Goal: Transaction & Acquisition: Purchase product/service

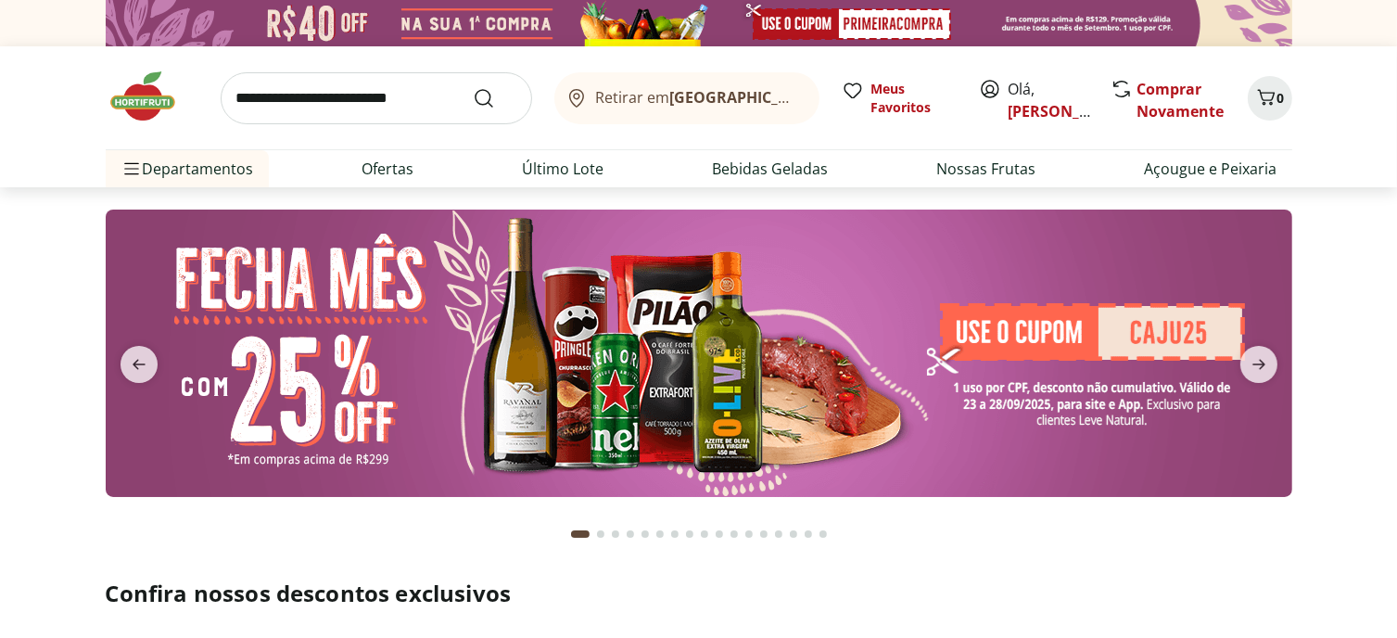
click at [297, 107] on input "search" at bounding box center [376, 98] width 311 height 52
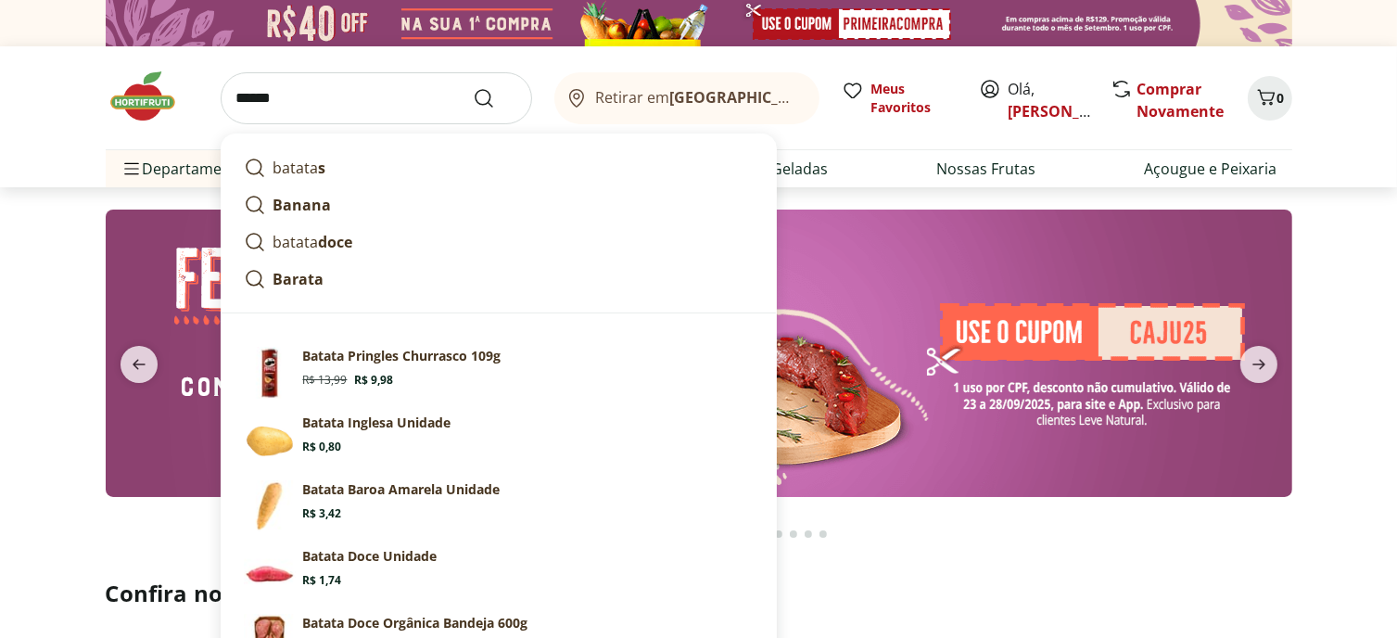
type input "******"
click at [473, 87] on button "Submit Search" at bounding box center [495, 98] width 44 height 22
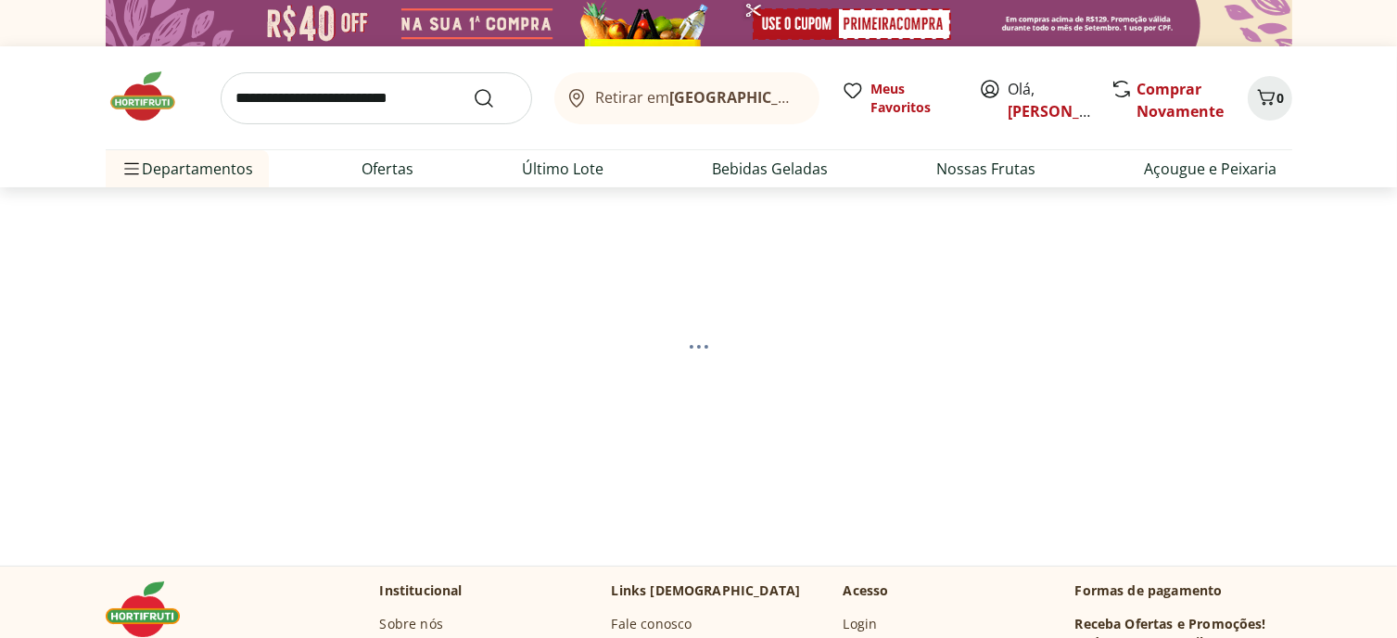
select select "**********"
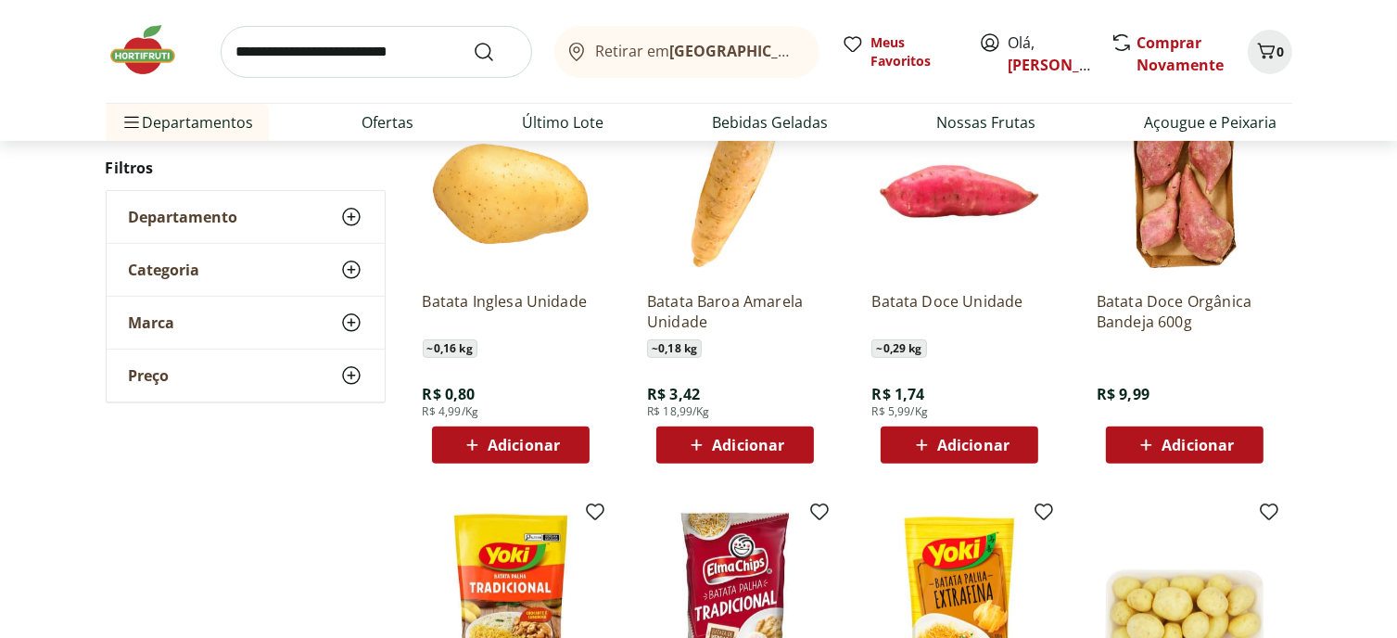
scroll to position [742, 0]
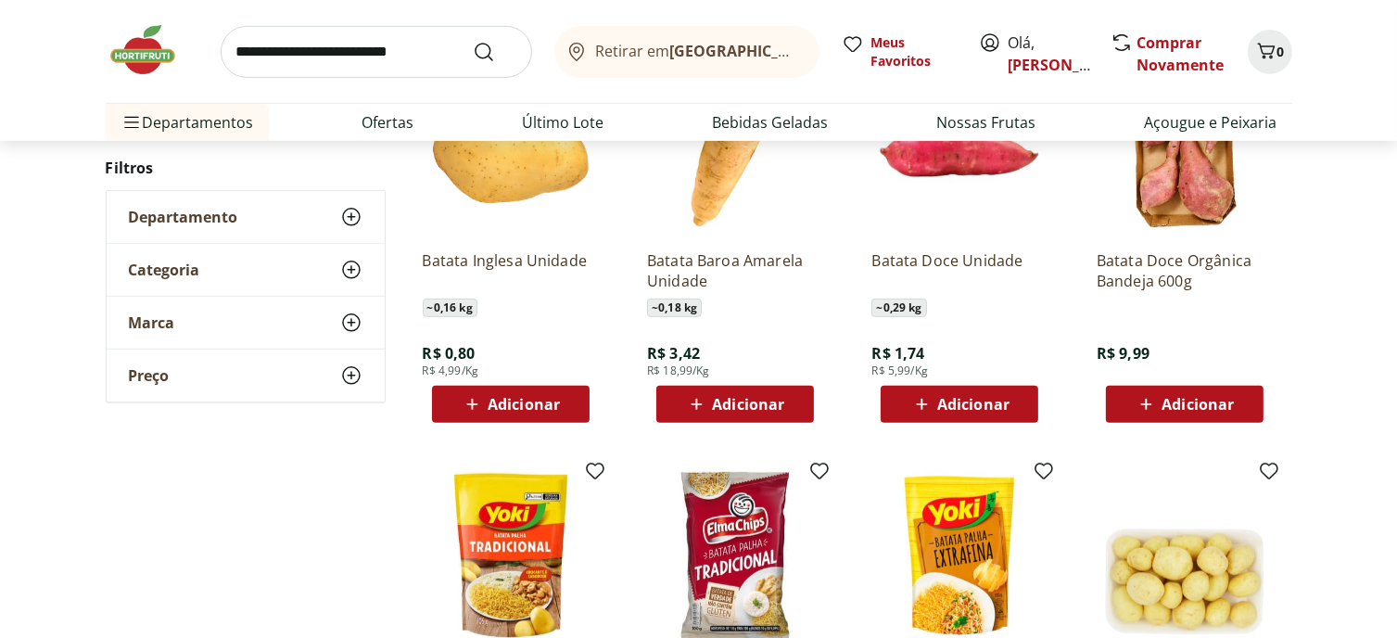
click at [537, 412] on span "Adicionar" at bounding box center [524, 404] width 72 height 15
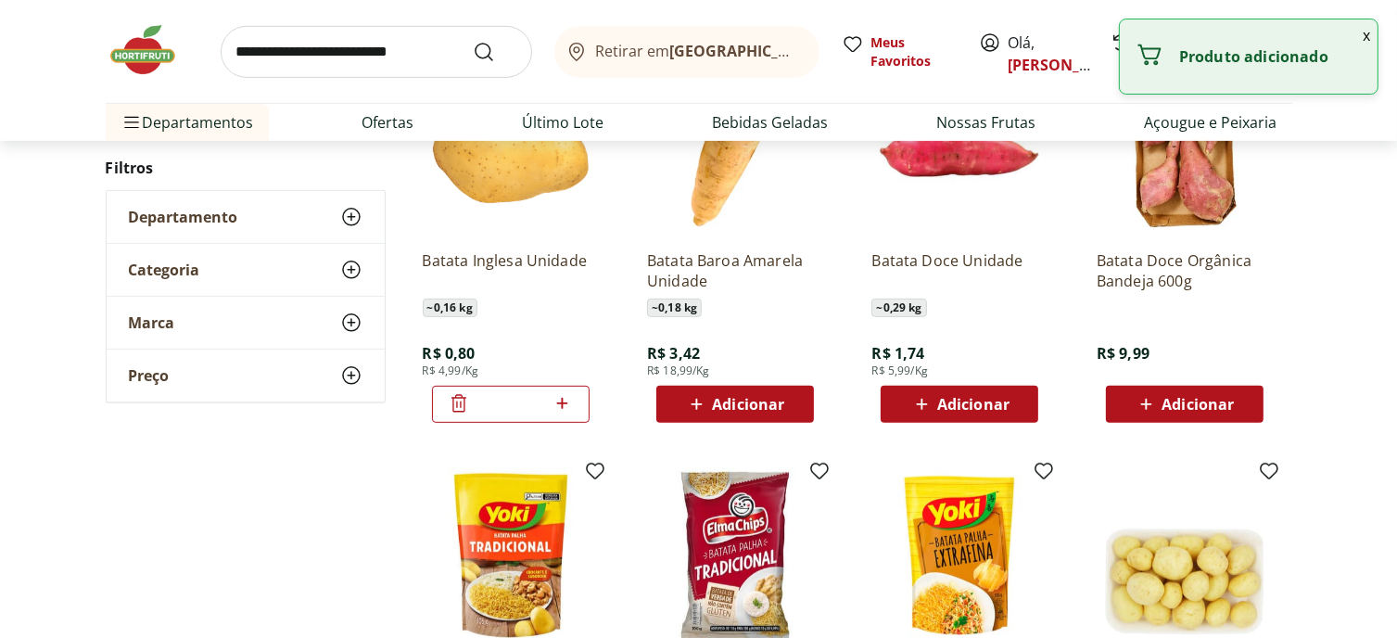
click at [557, 409] on icon at bounding box center [562, 403] width 11 height 11
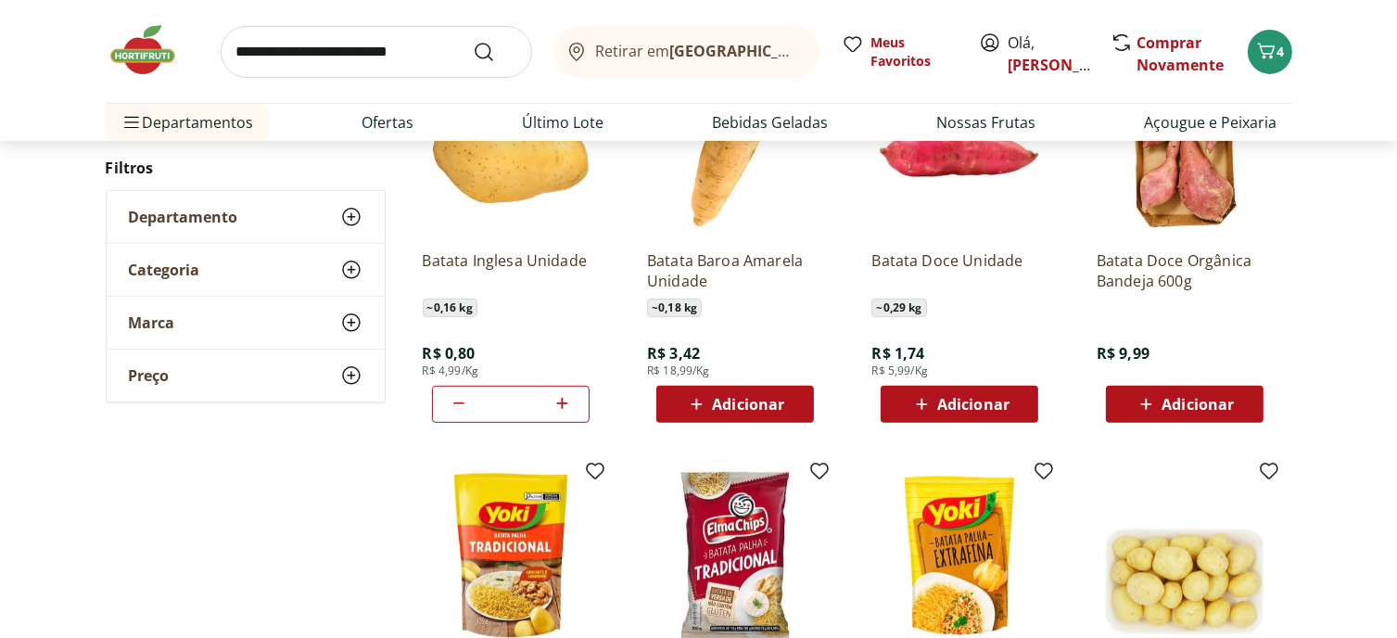
click at [571, 423] on div "*" at bounding box center [511, 404] width 158 height 37
click at [557, 409] on icon at bounding box center [562, 403] width 11 height 11
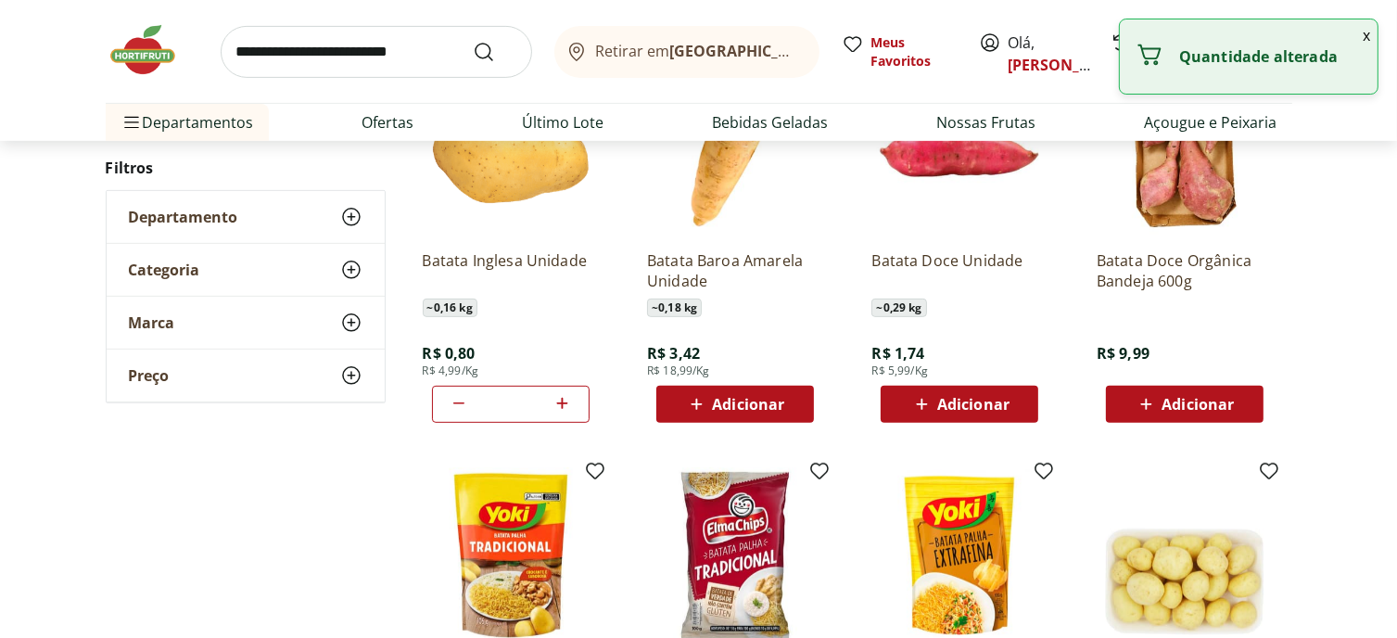
click at [557, 409] on icon at bounding box center [562, 403] width 11 height 11
type input "*"
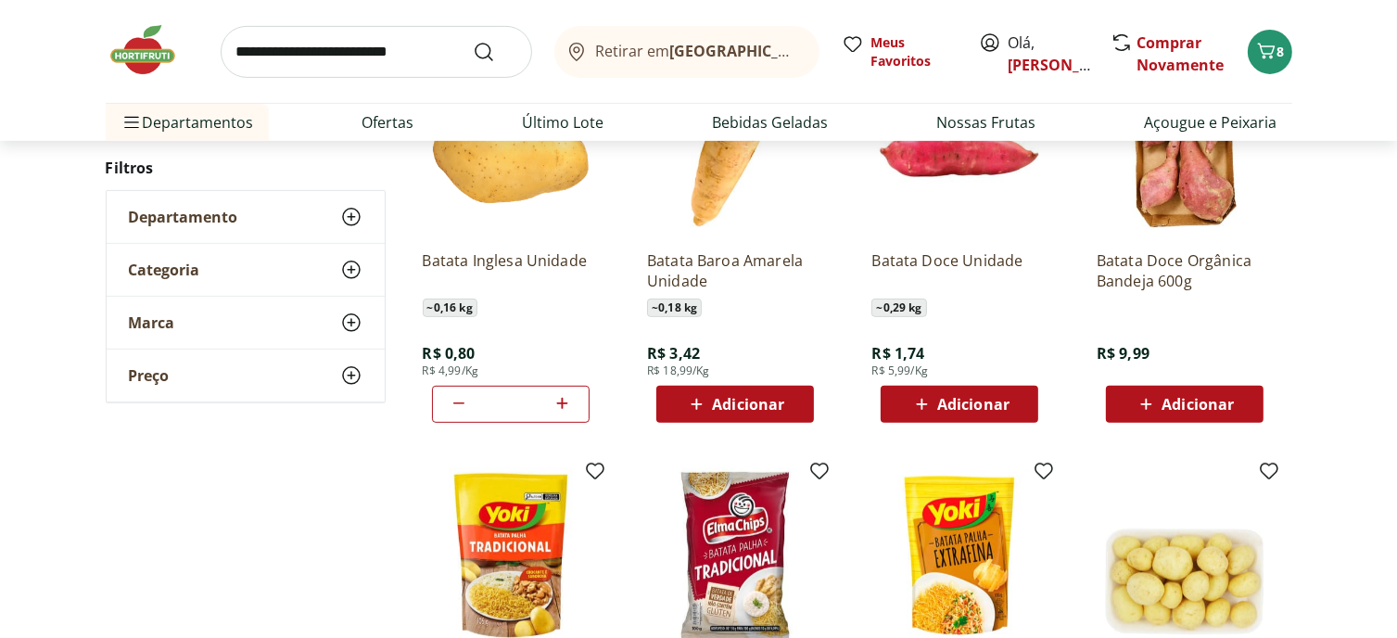
click at [758, 412] on span "Adicionar" at bounding box center [748, 404] width 72 height 15
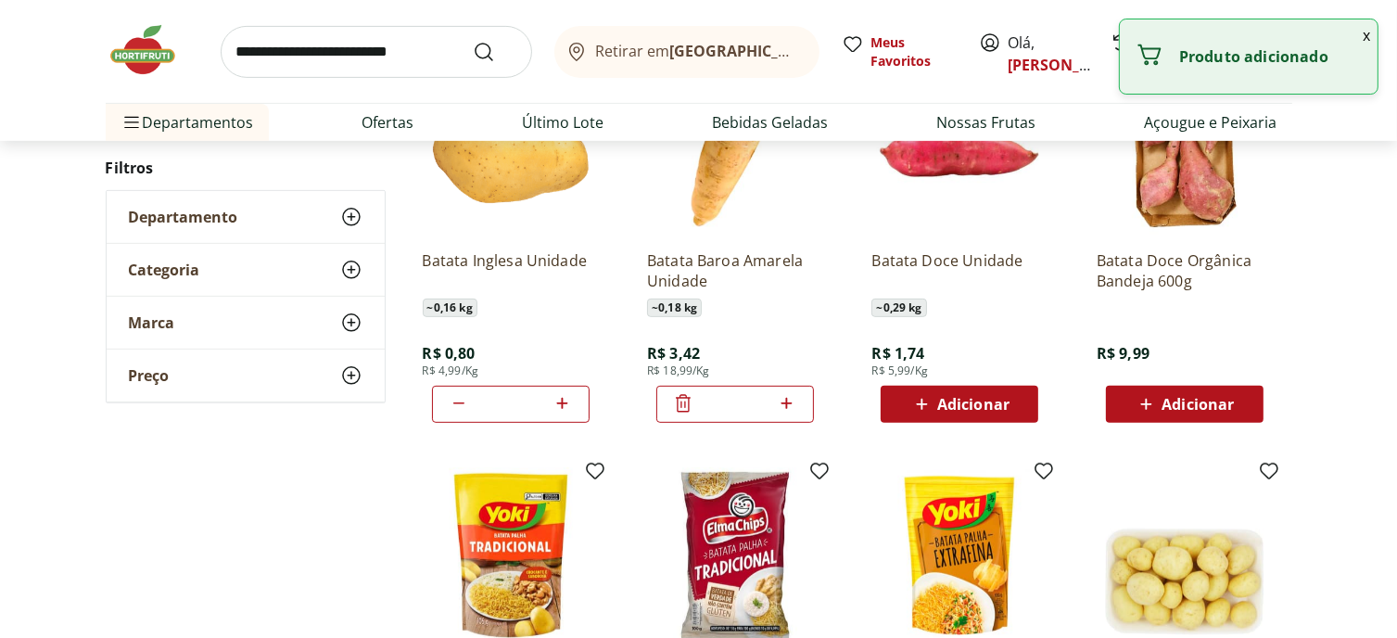
click at [789, 414] on icon at bounding box center [786, 403] width 23 height 22
type input "*"
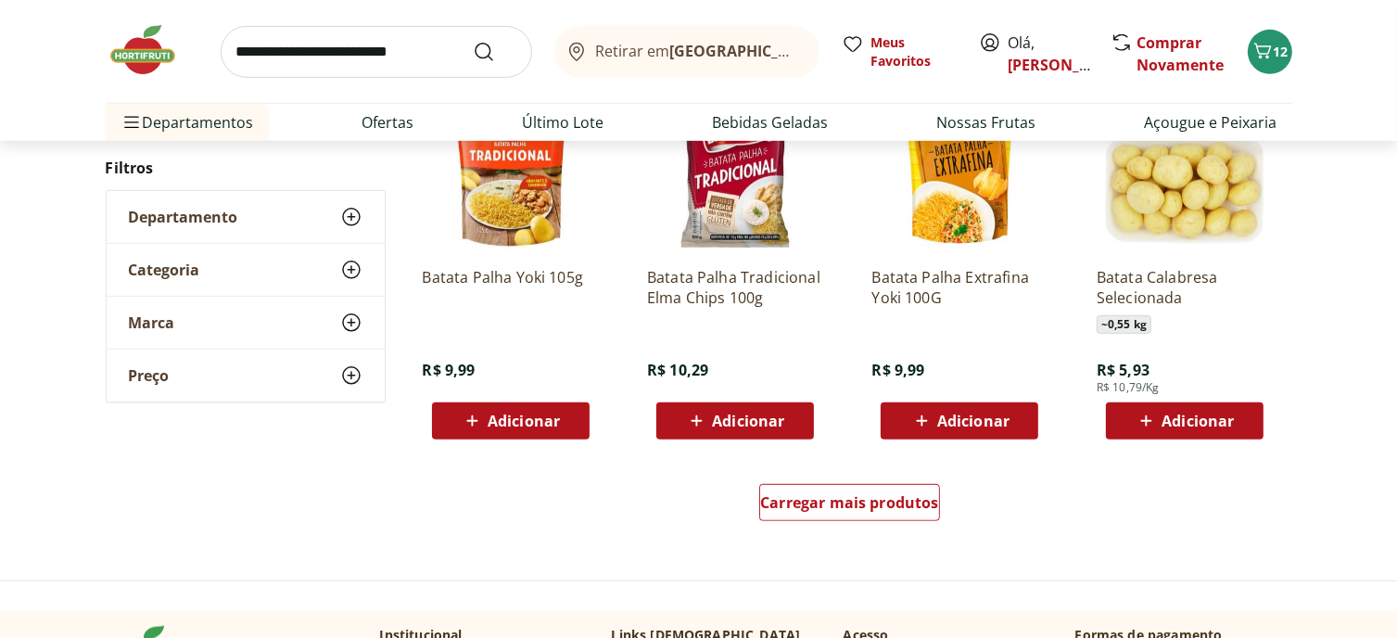
scroll to position [1112, 0]
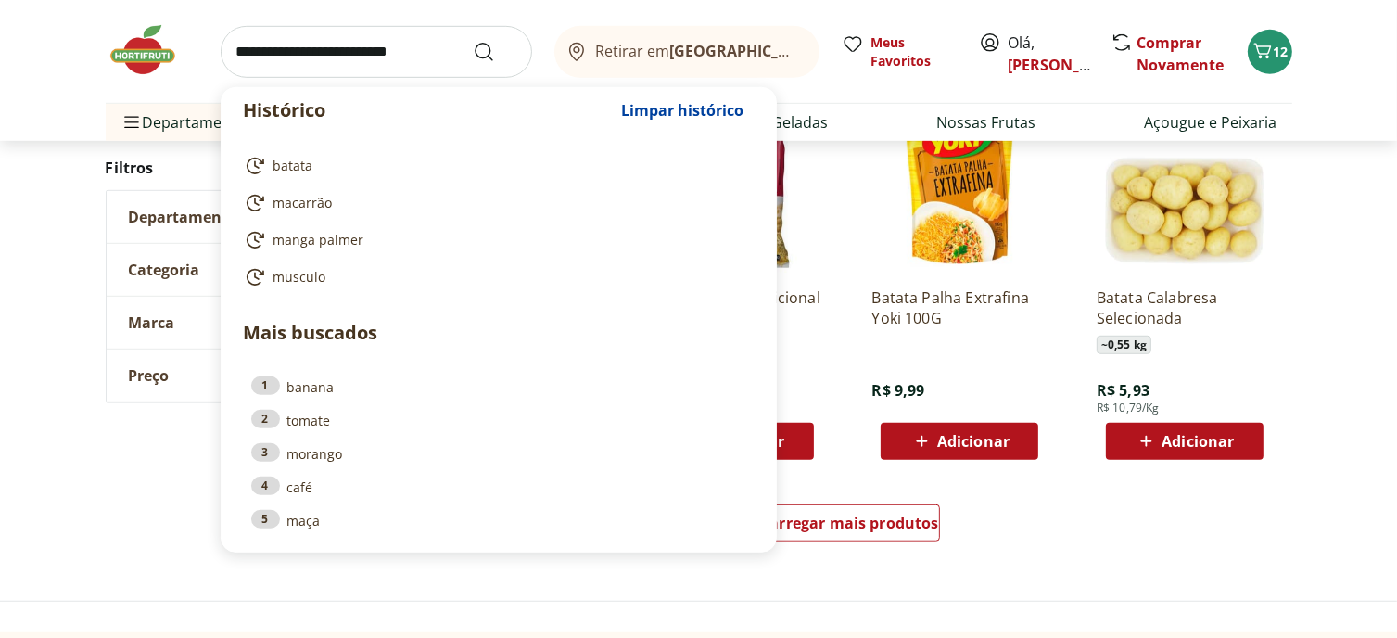
click at [315, 51] on input "search" at bounding box center [376, 52] width 311 height 52
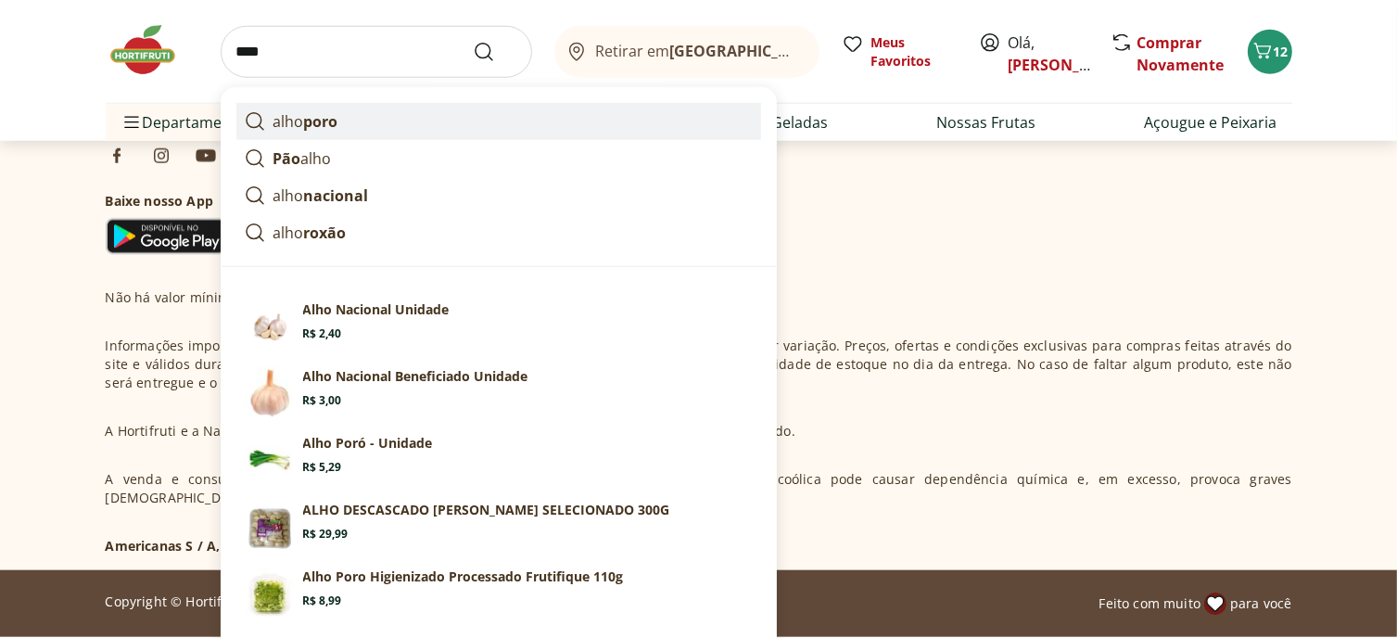
scroll to position [1854, 0]
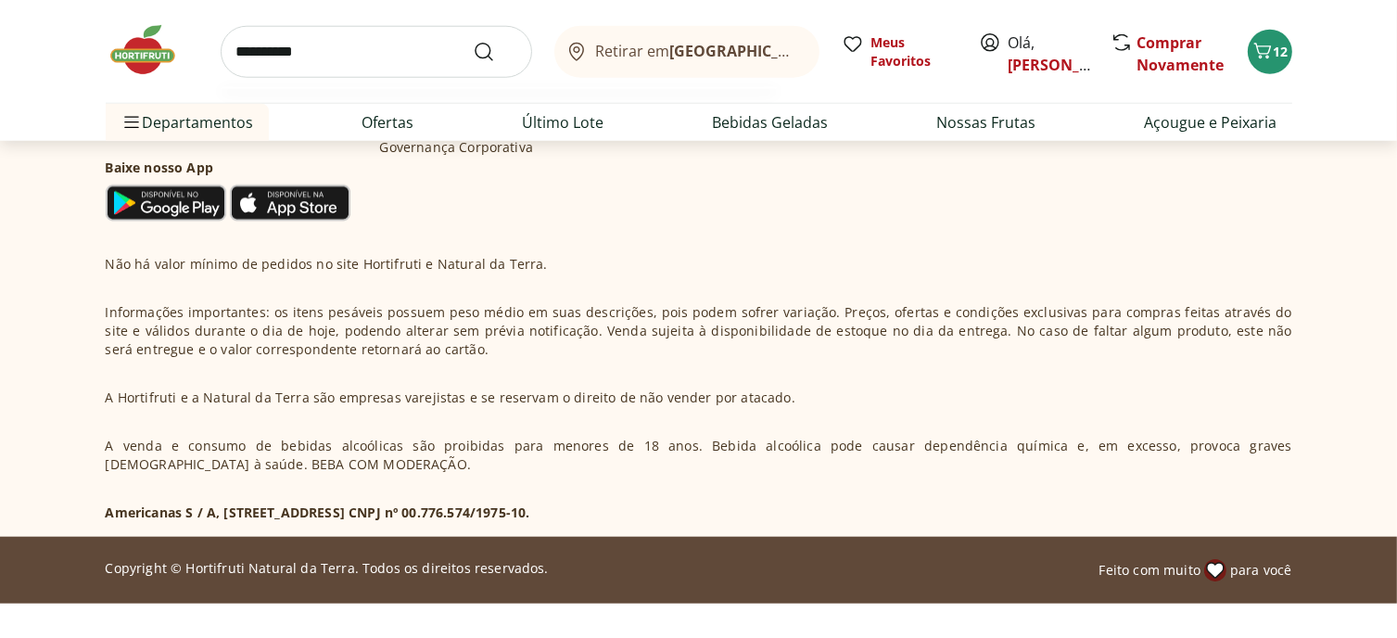
type input "**********"
click at [473, 41] on button "Submit Search" at bounding box center [495, 52] width 44 height 22
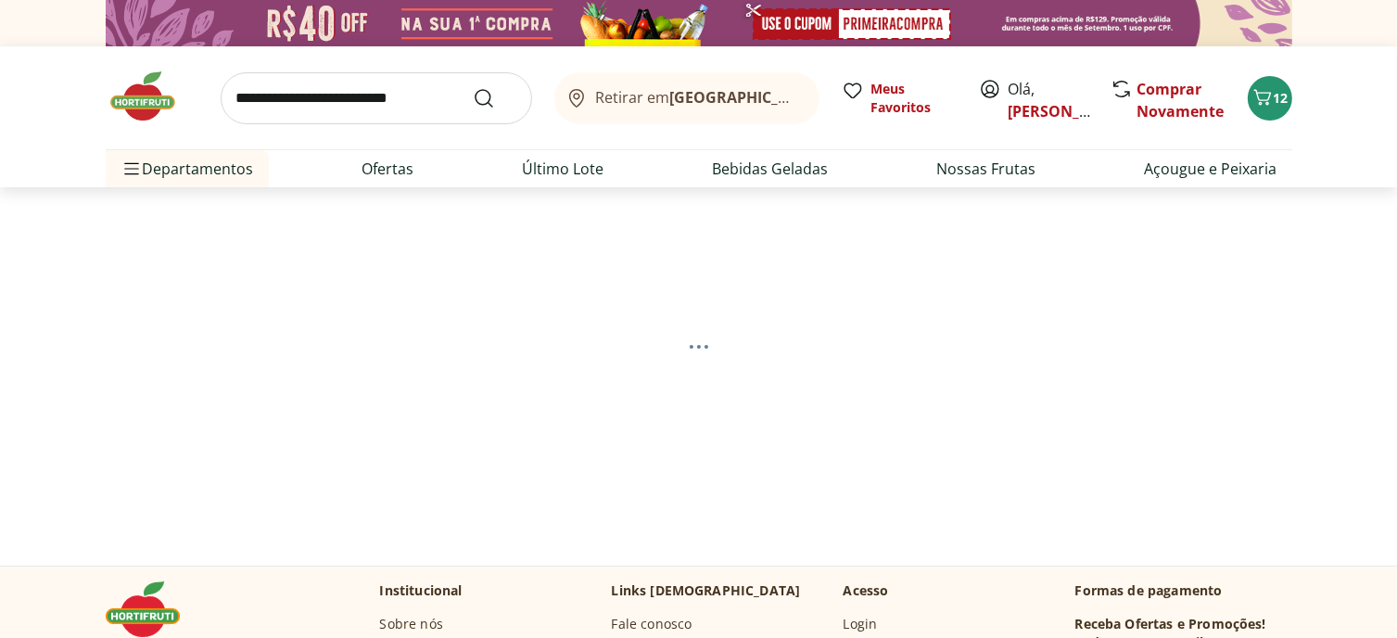
select select "**********"
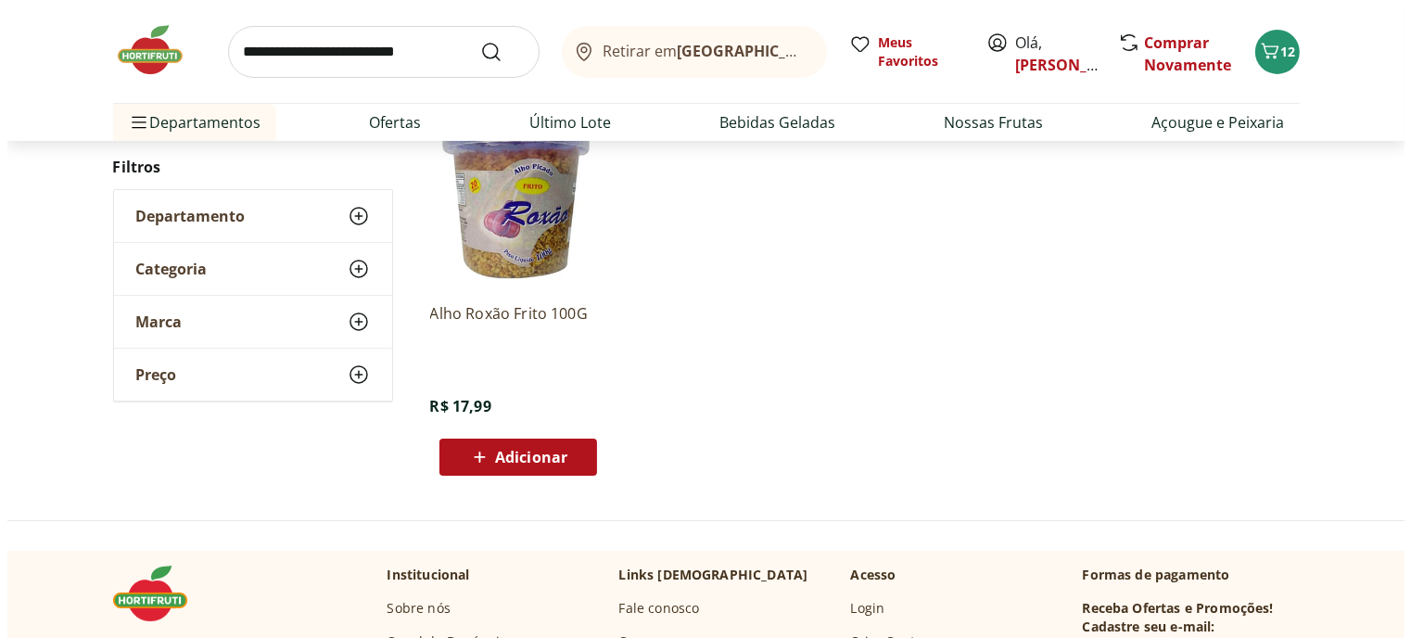
scroll to position [278, 0]
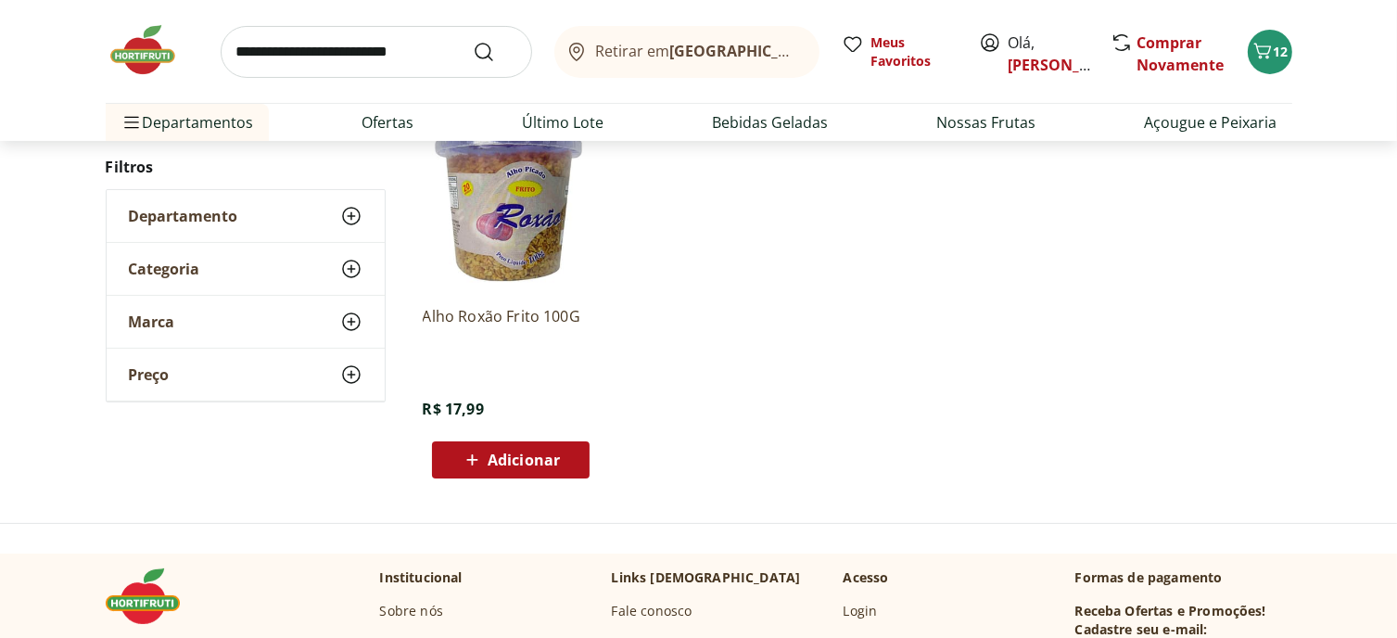
click at [519, 467] on span "Adicionar" at bounding box center [524, 459] width 72 height 15
click at [463, 467] on icon at bounding box center [458, 459] width 15 height 18
click at [1267, 67] on div "12" at bounding box center [1269, 52] width 15 height 30
